Goal: Task Accomplishment & Management: Use online tool/utility

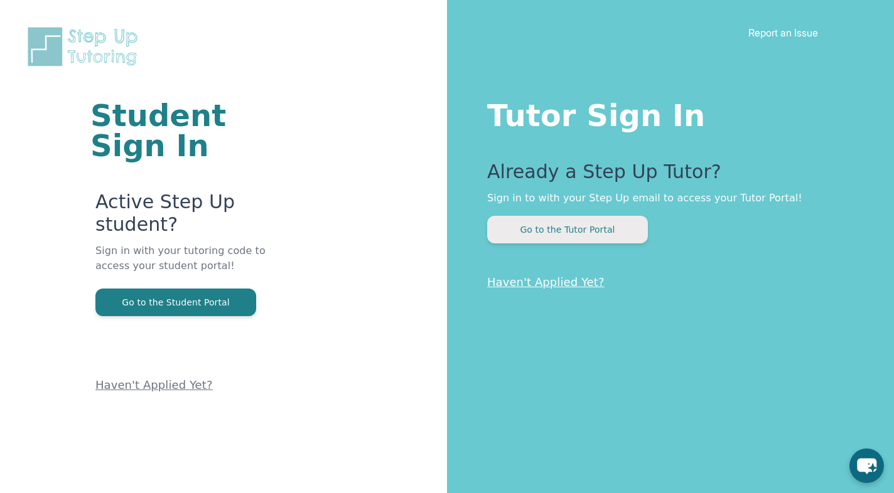
click at [560, 240] on button "Go to the Tutor Portal" at bounding box center [567, 230] width 161 height 28
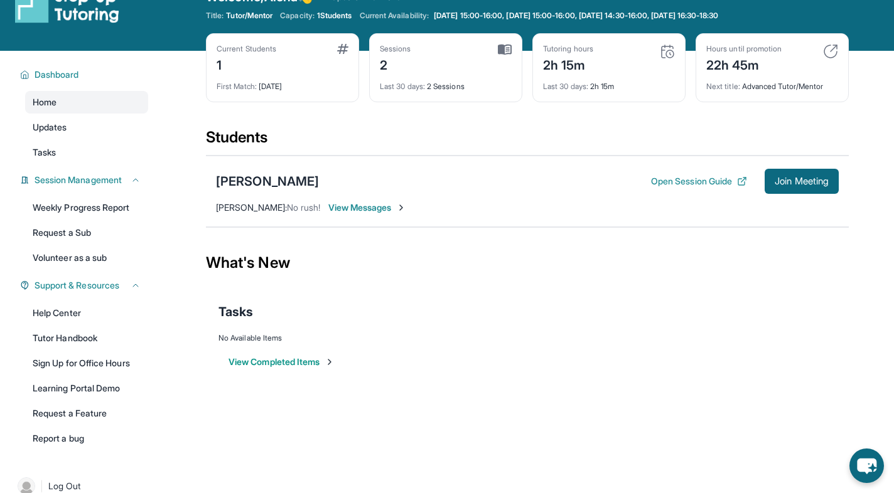
scroll to position [31, 0]
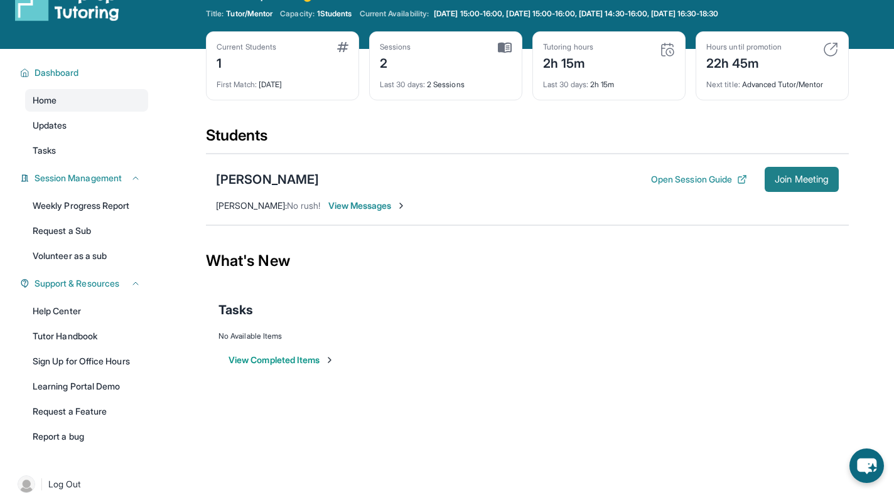
click at [806, 183] on span "Join Meeting" at bounding box center [801, 180] width 54 height 8
click at [250, 180] on div "[PERSON_NAME]" at bounding box center [267, 180] width 103 height 18
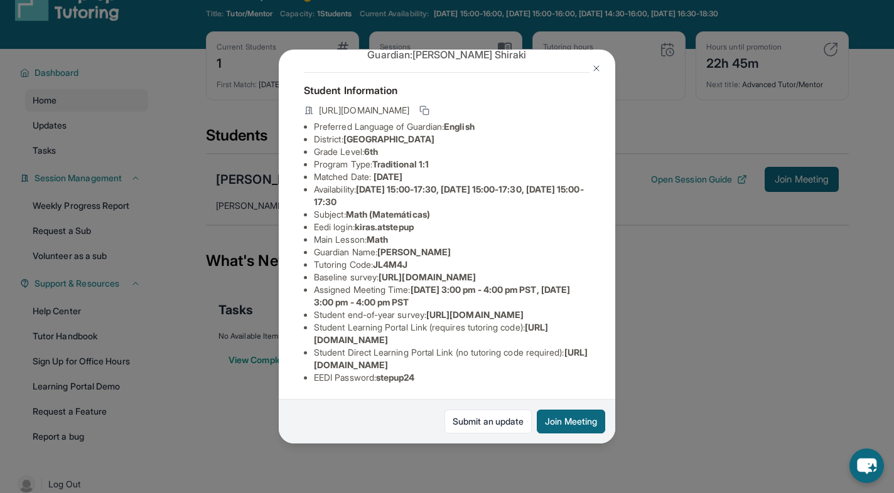
scroll to position [48, 0]
click at [668, 404] on div "[PERSON_NAME] Guardian: [PERSON_NAME] Student Information [URL][DOMAIN_NAME] Pr…" at bounding box center [447, 246] width 894 height 493
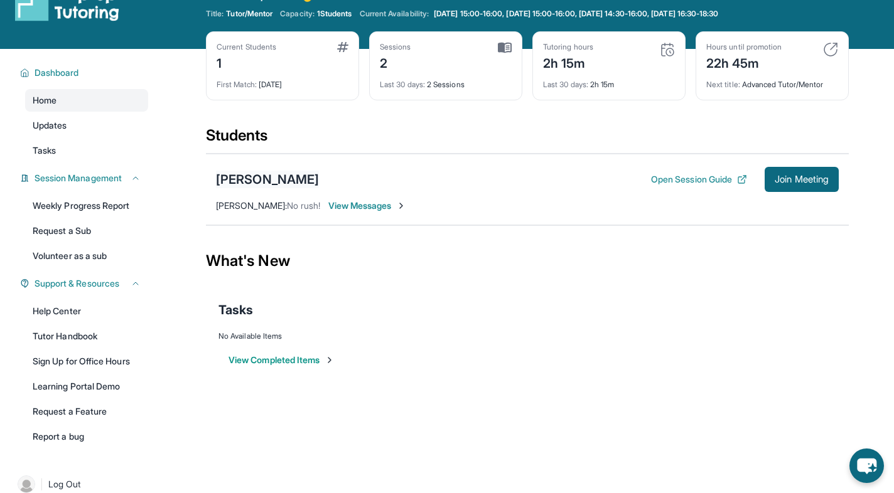
click at [260, 183] on div "[PERSON_NAME]" at bounding box center [267, 180] width 103 height 18
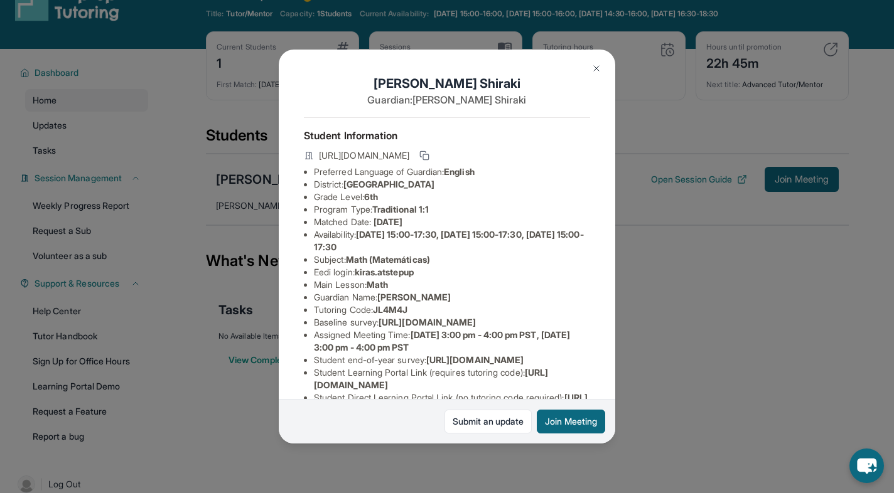
click at [760, 306] on div "[PERSON_NAME] Guardian: [PERSON_NAME] Student Information [URL][DOMAIN_NAME] Pr…" at bounding box center [447, 246] width 894 height 493
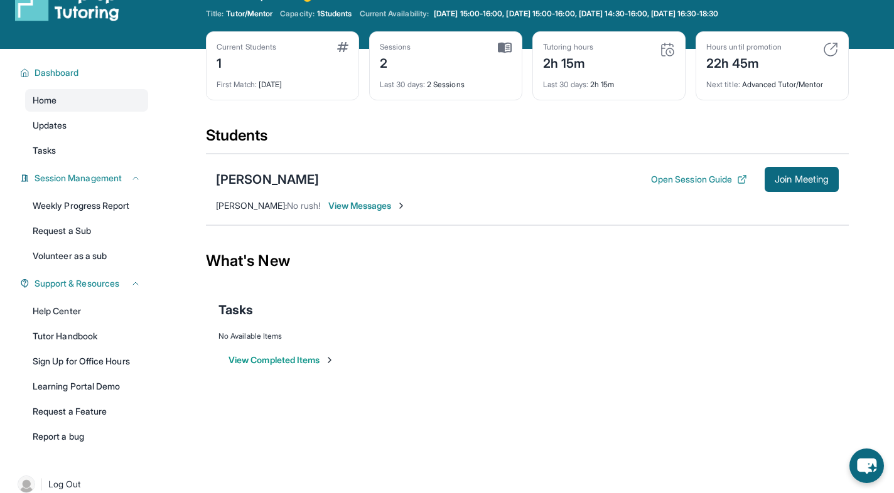
click at [674, 172] on div "Open Session Guide Join Meeting" at bounding box center [745, 179] width 188 height 25
click at [670, 179] on button "Open Session Guide" at bounding box center [699, 179] width 96 height 13
